Goal: Task Accomplishment & Management: Complete application form

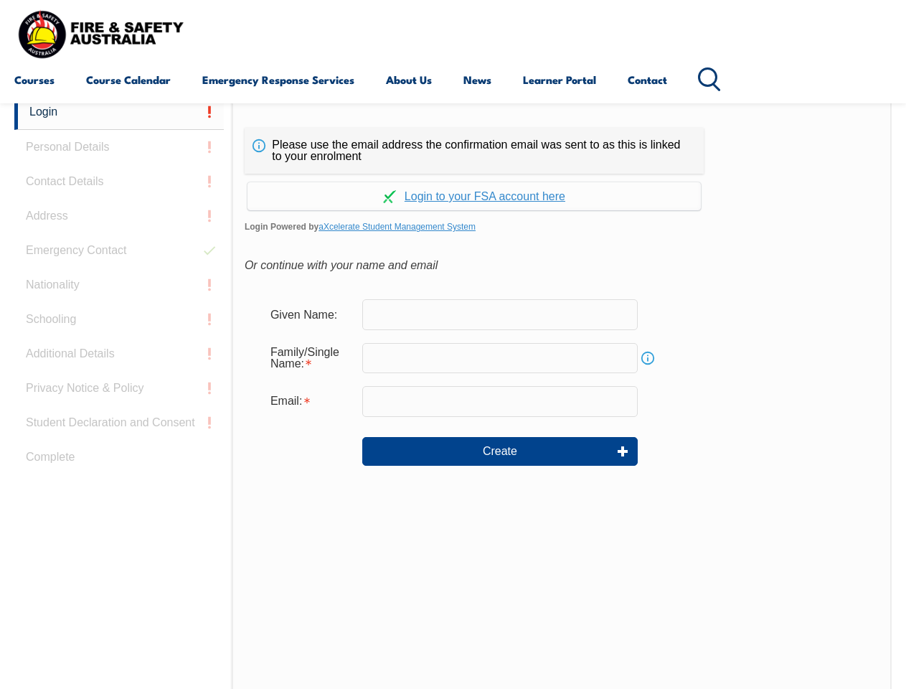
click at [453, 174] on div "Continue with Google Continue with Apple Continue with Facebook Continue with a…" at bounding box center [474, 192] width 459 height 37
click at [453, 392] on input "email" at bounding box center [499, 401] width 275 height 30
click at [119, 112] on link "Login" at bounding box center [118, 112] width 209 height 35
click at [119, 147] on div "Login Personal Details Contact Details Address Emergency Contact Nationality Sc…" at bounding box center [122, 453] width 217 height 717
click at [119, 181] on div "Login Personal Details Contact Details Address Emergency Contact Nationality Sc…" at bounding box center [122, 453] width 217 height 717
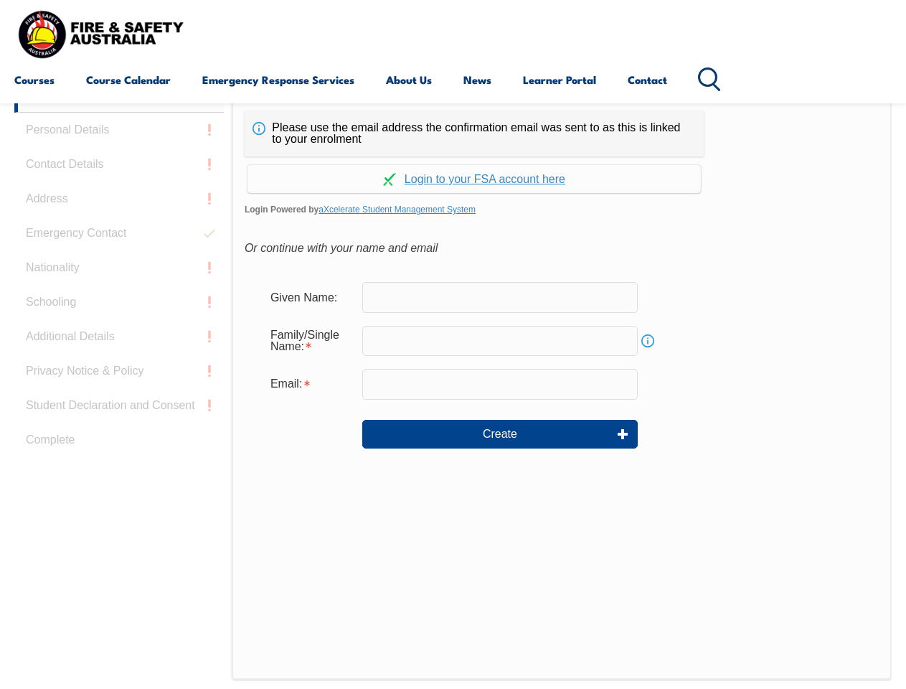
click at [119, 216] on div "Login Personal Details Contact Details Address Emergency Contact Nationality Sc…" at bounding box center [122, 435] width 217 height 717
click at [119, 250] on div "Login Personal Details Contact Details Address Emergency Contact Nationality Sc…" at bounding box center [122, 435] width 217 height 717
click at [119, 285] on div "Login Personal Details Contact Details Address Emergency Contact Nationality Sc…" at bounding box center [122, 435] width 217 height 717
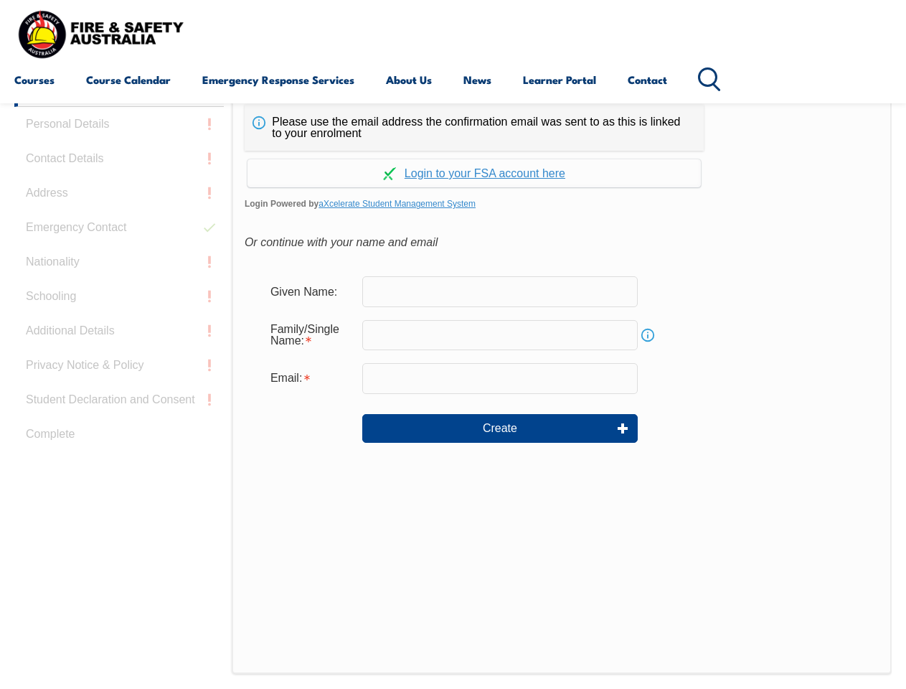
click at [119, 319] on div "Login Personal Details Contact Details Address Emergency Contact Nationality Sc…" at bounding box center [122, 430] width 217 height 717
click at [119, 354] on div "Login Personal Details Contact Details Address Emergency Contact Nationality Sc…" at bounding box center [122, 430] width 217 height 717
